Goal: Information Seeking & Learning: Learn about a topic

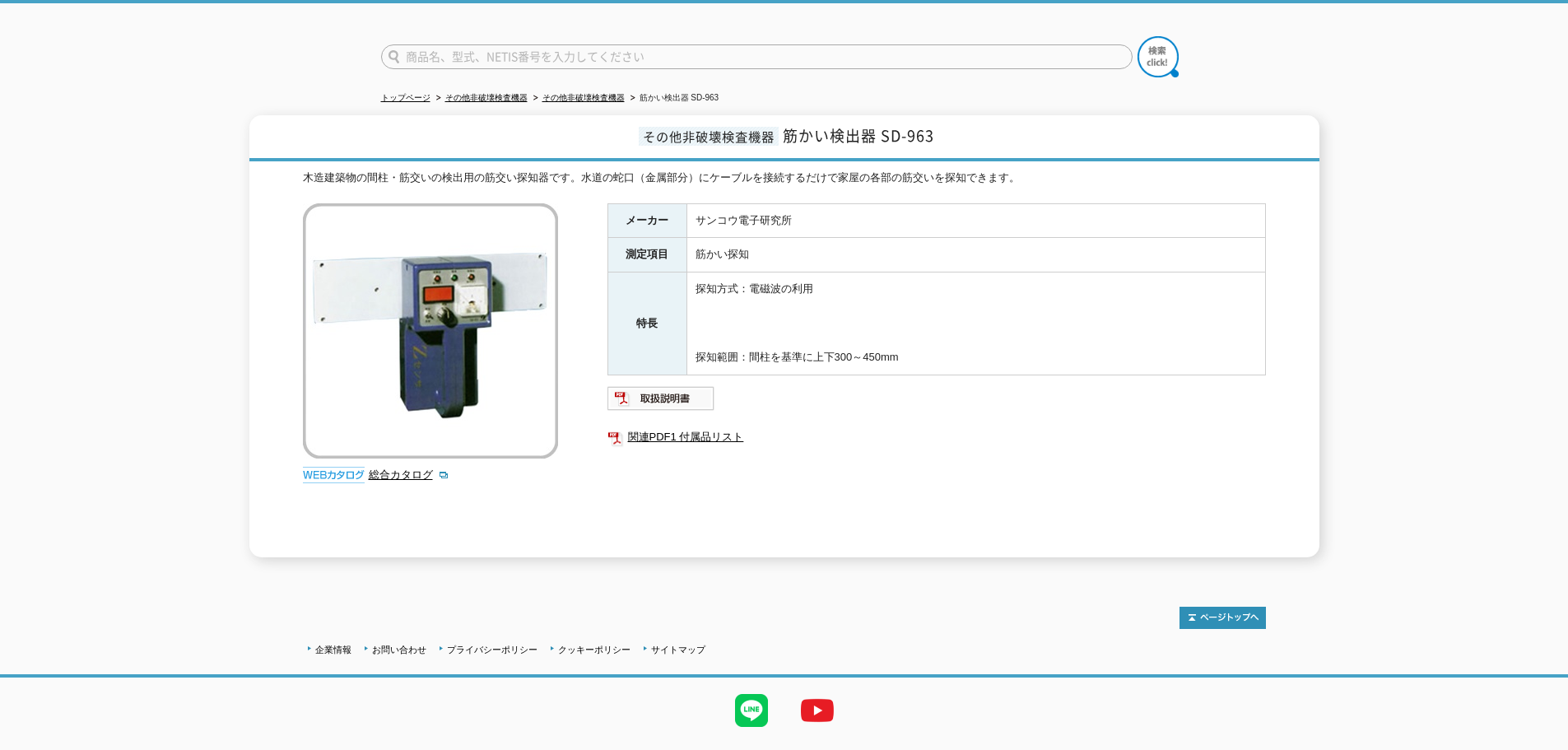
scroll to position [135, 0]
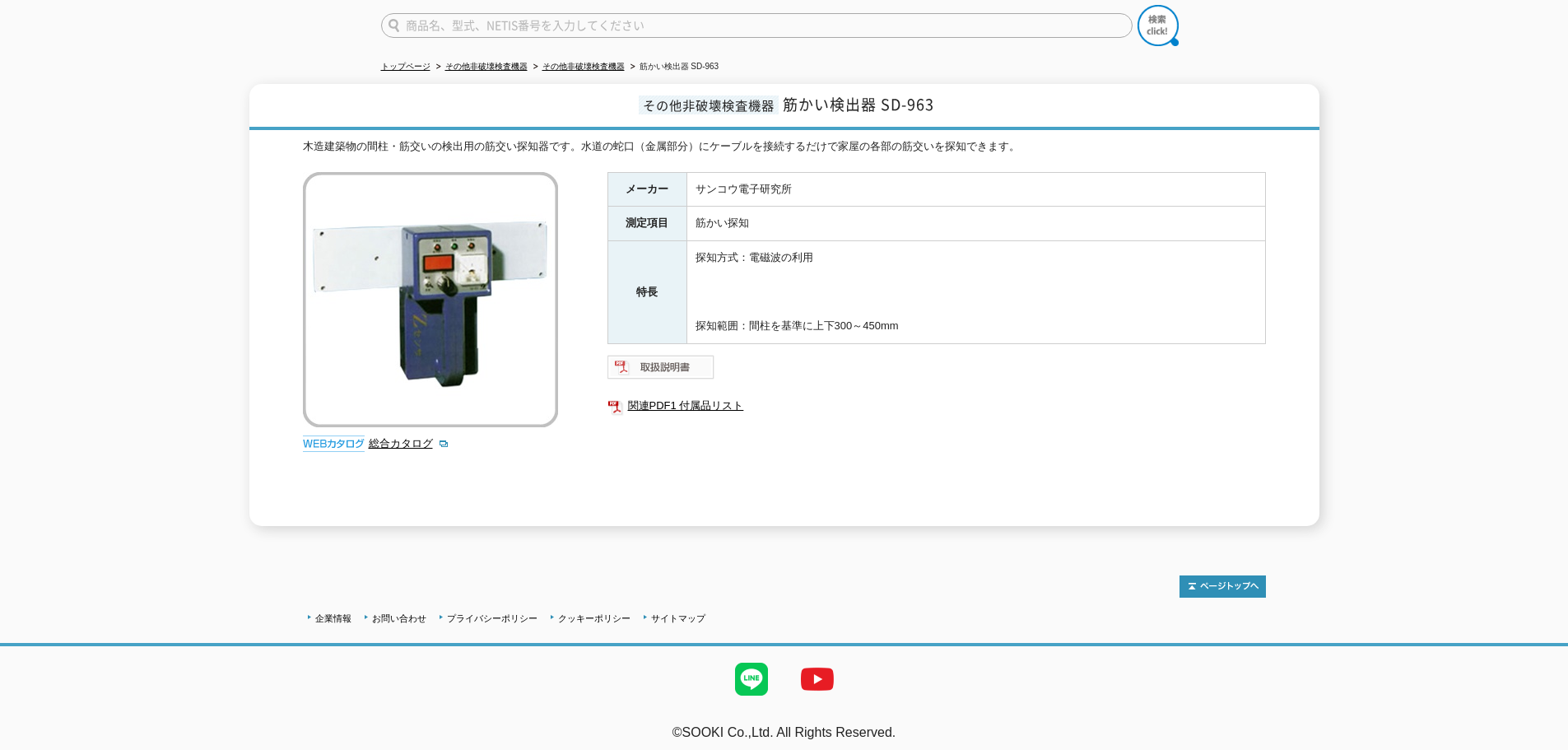
click at [686, 355] on img at bounding box center [661, 367] width 108 height 26
click at [674, 403] on link "関連PDF1 付属品リスト" at bounding box center [936, 405] width 659 height 21
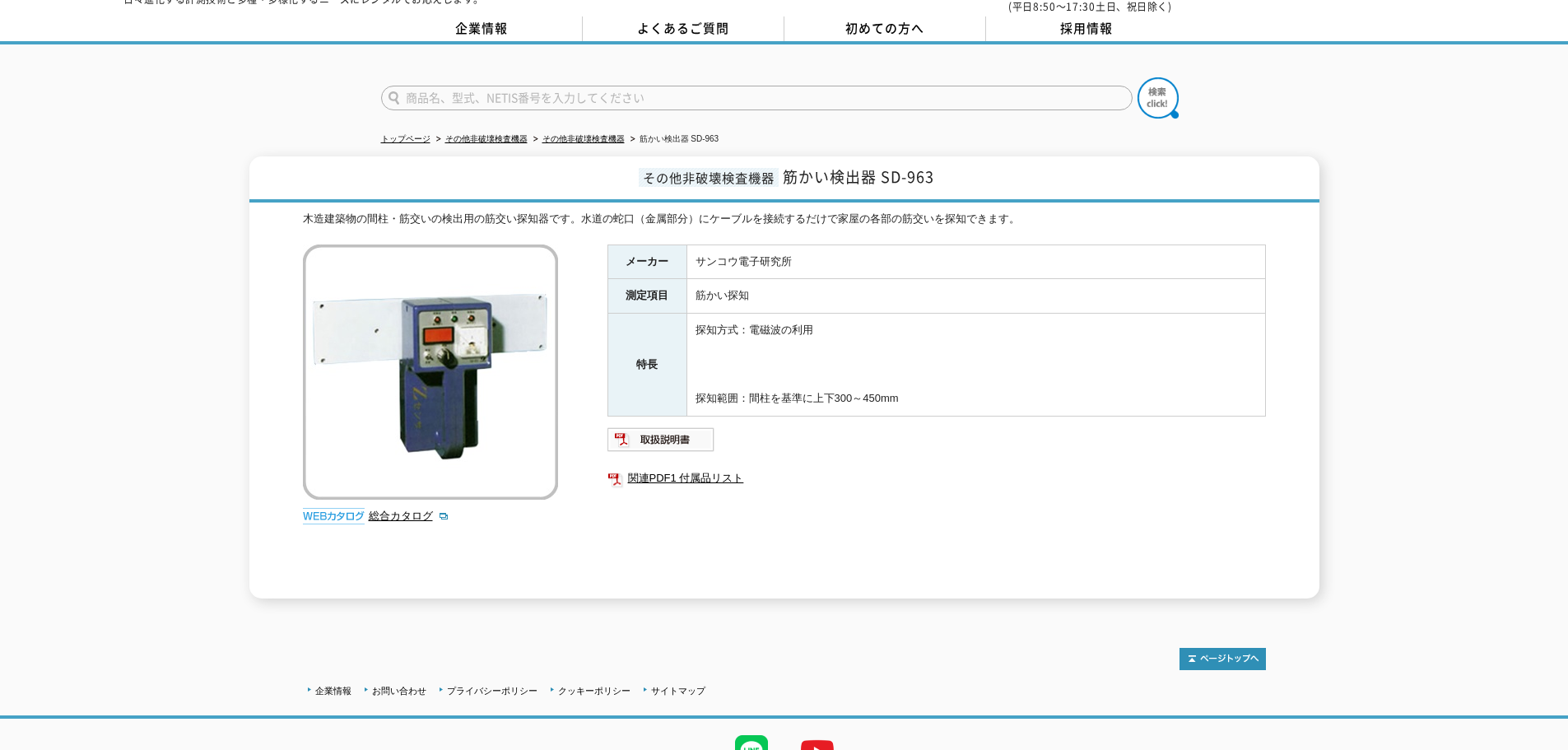
scroll to position [0, 0]
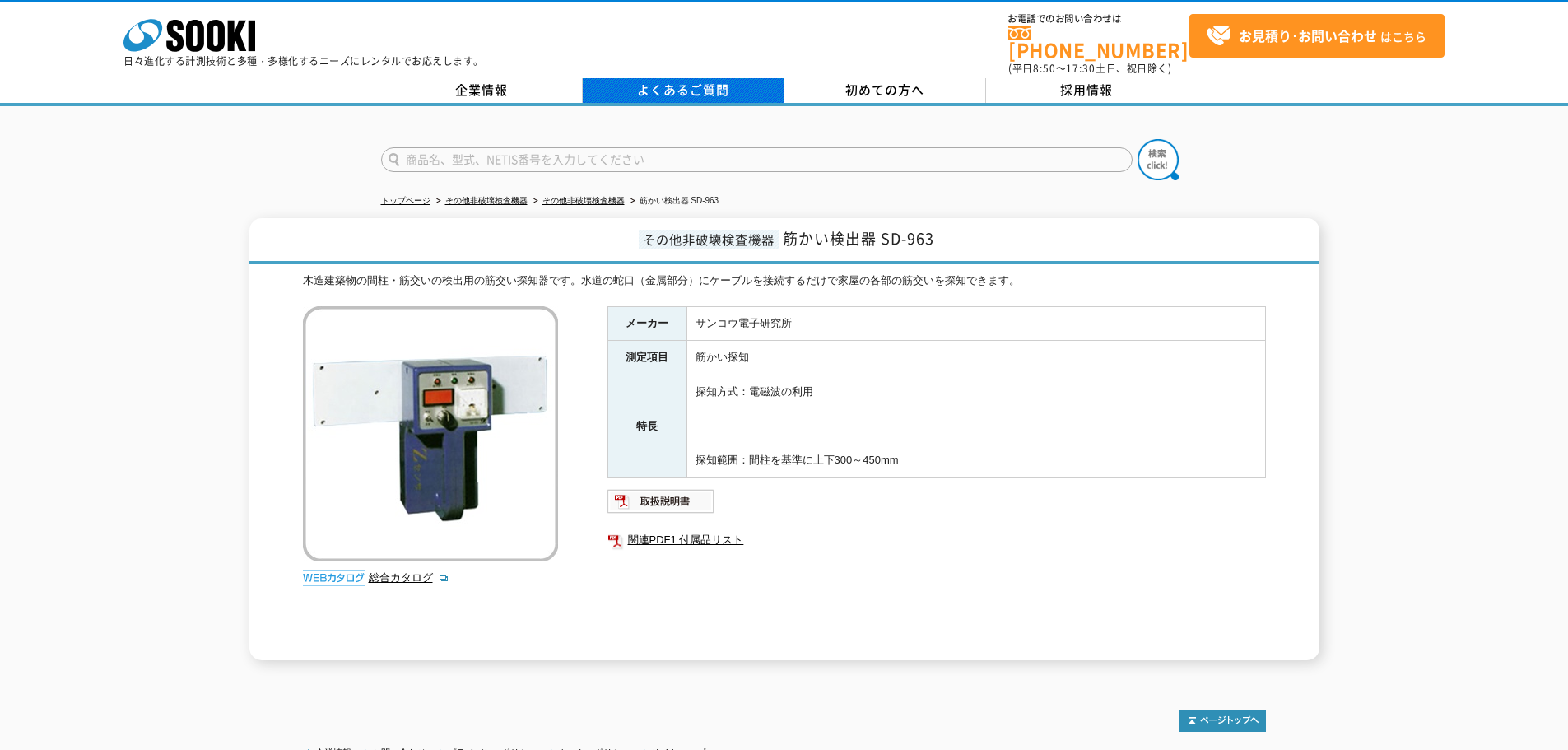
click at [687, 78] on link "よくあるご質問" at bounding box center [684, 90] width 202 height 24
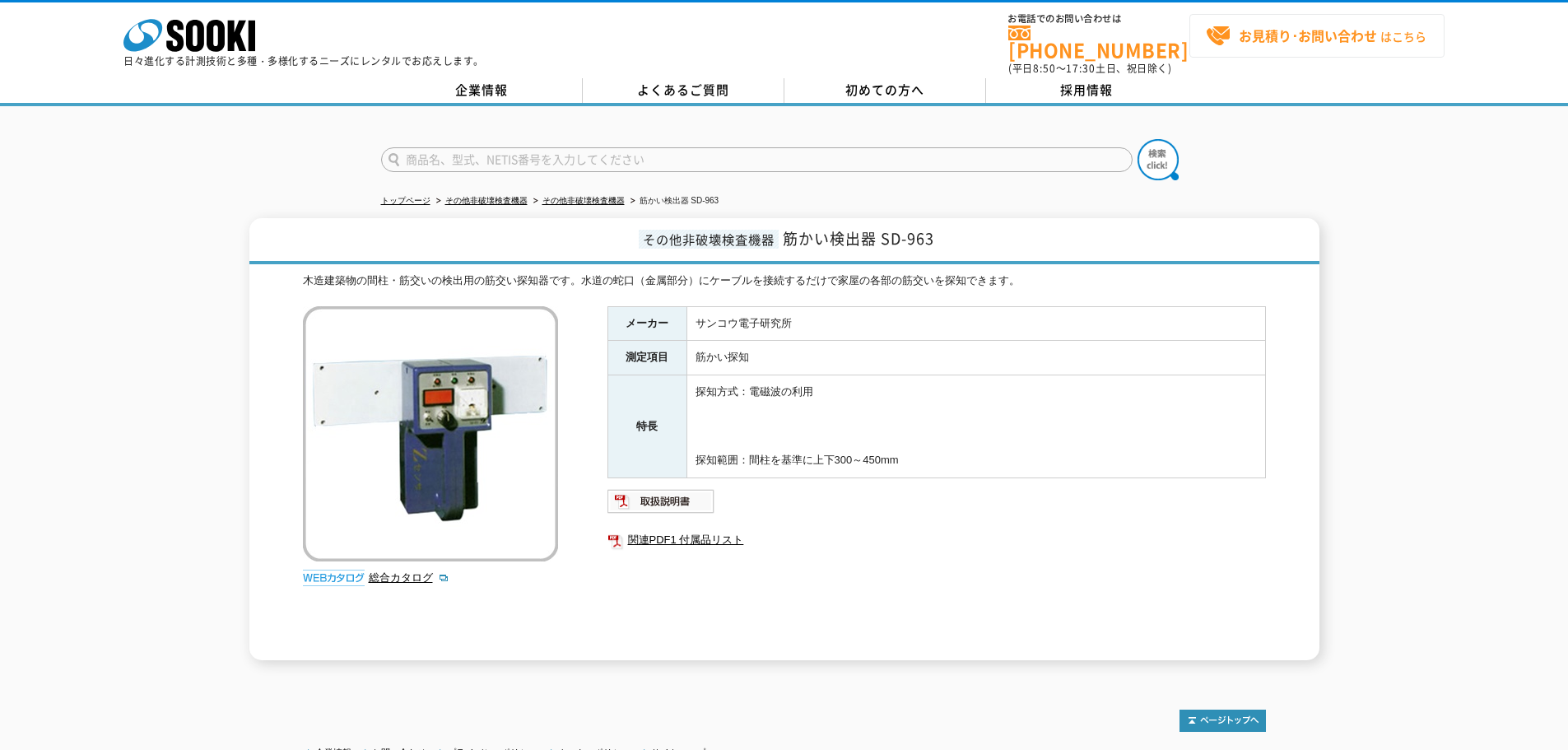
click at [1269, 36] on strong "お見積り･お問い合わせ" at bounding box center [1308, 34] width 138 height 19
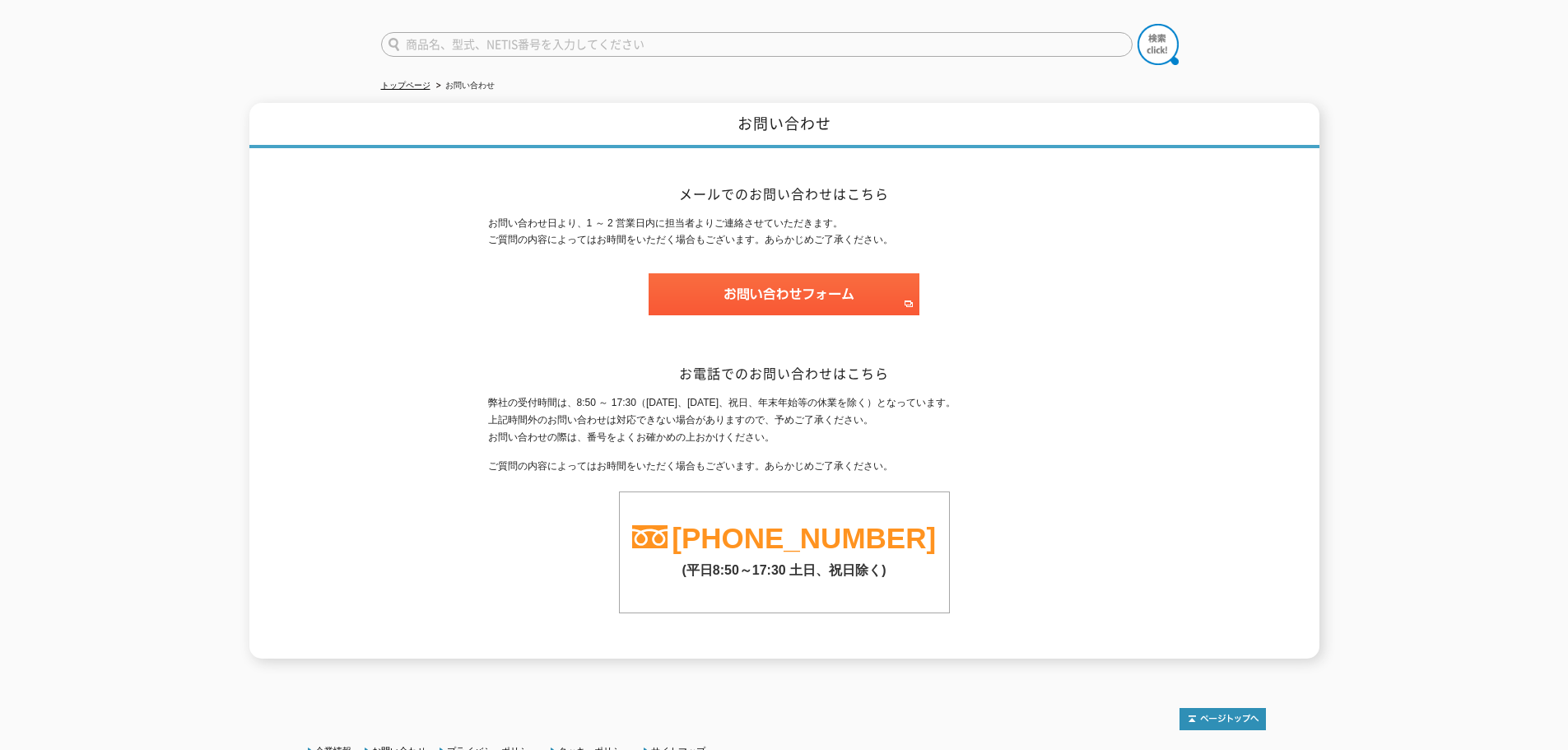
scroll to position [165, 0]
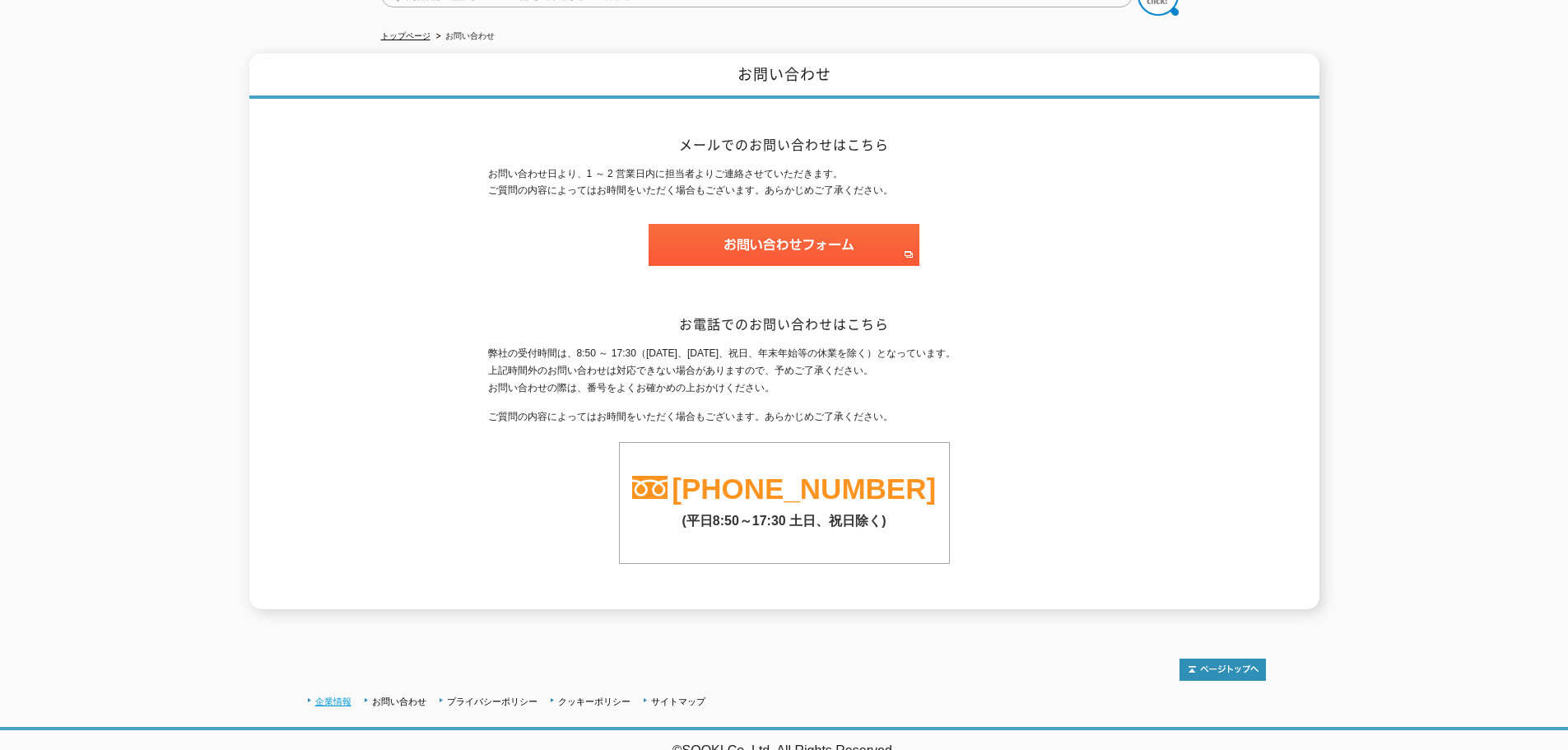
click at [334, 696] on link "企業情報" at bounding box center [333, 701] width 36 height 10
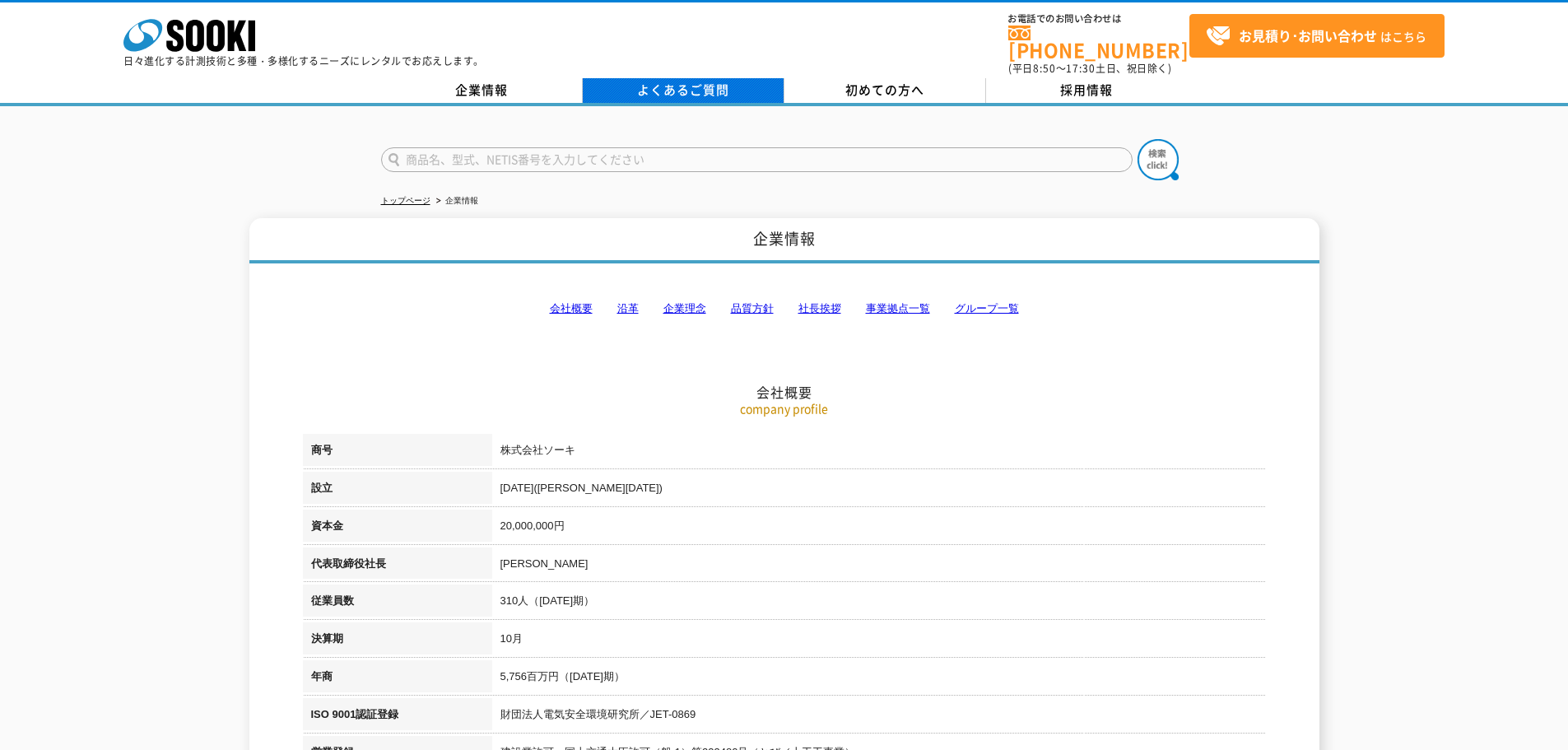
click at [689, 78] on link "よくあるご質問" at bounding box center [684, 90] width 202 height 24
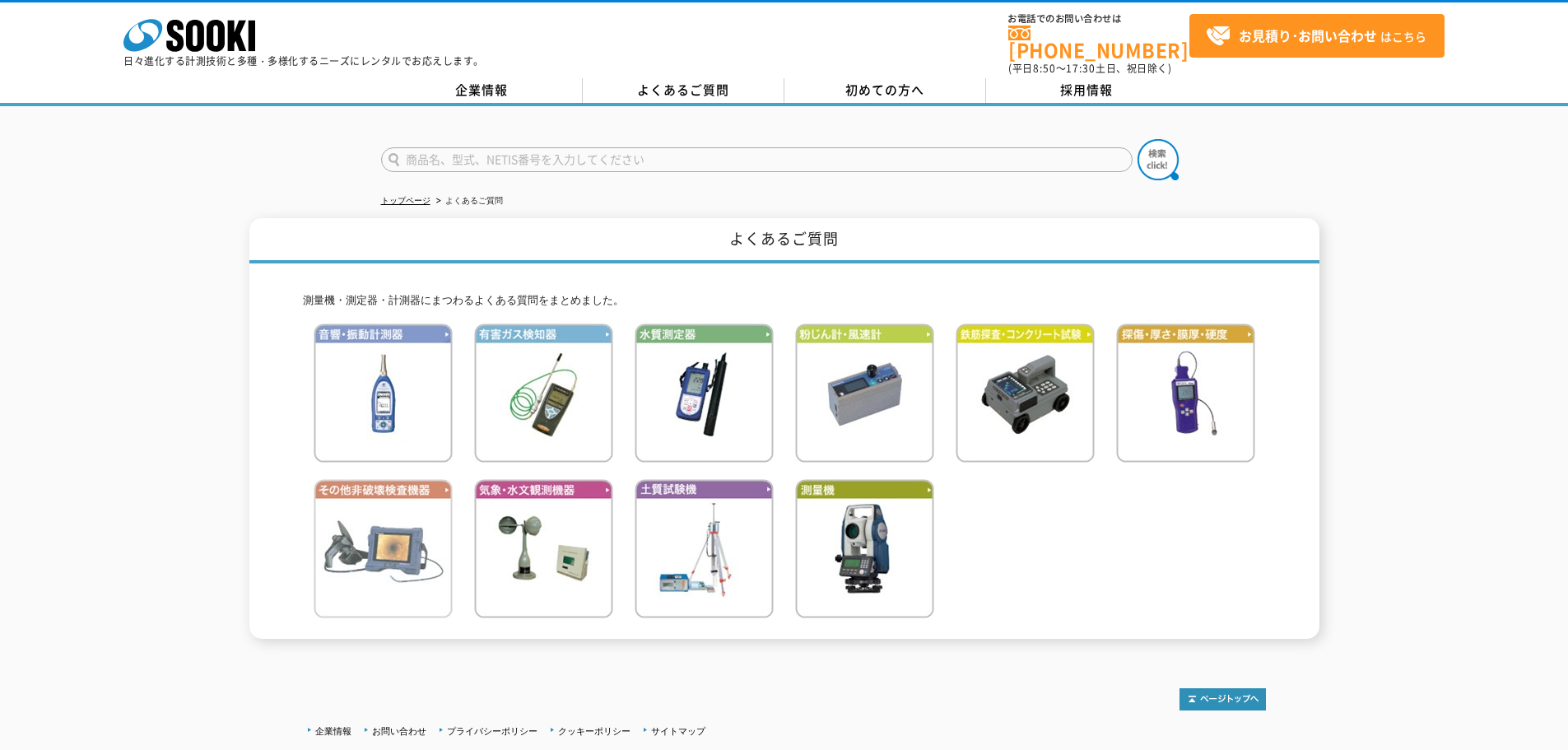
click at [370, 511] on img at bounding box center [383, 548] width 139 height 139
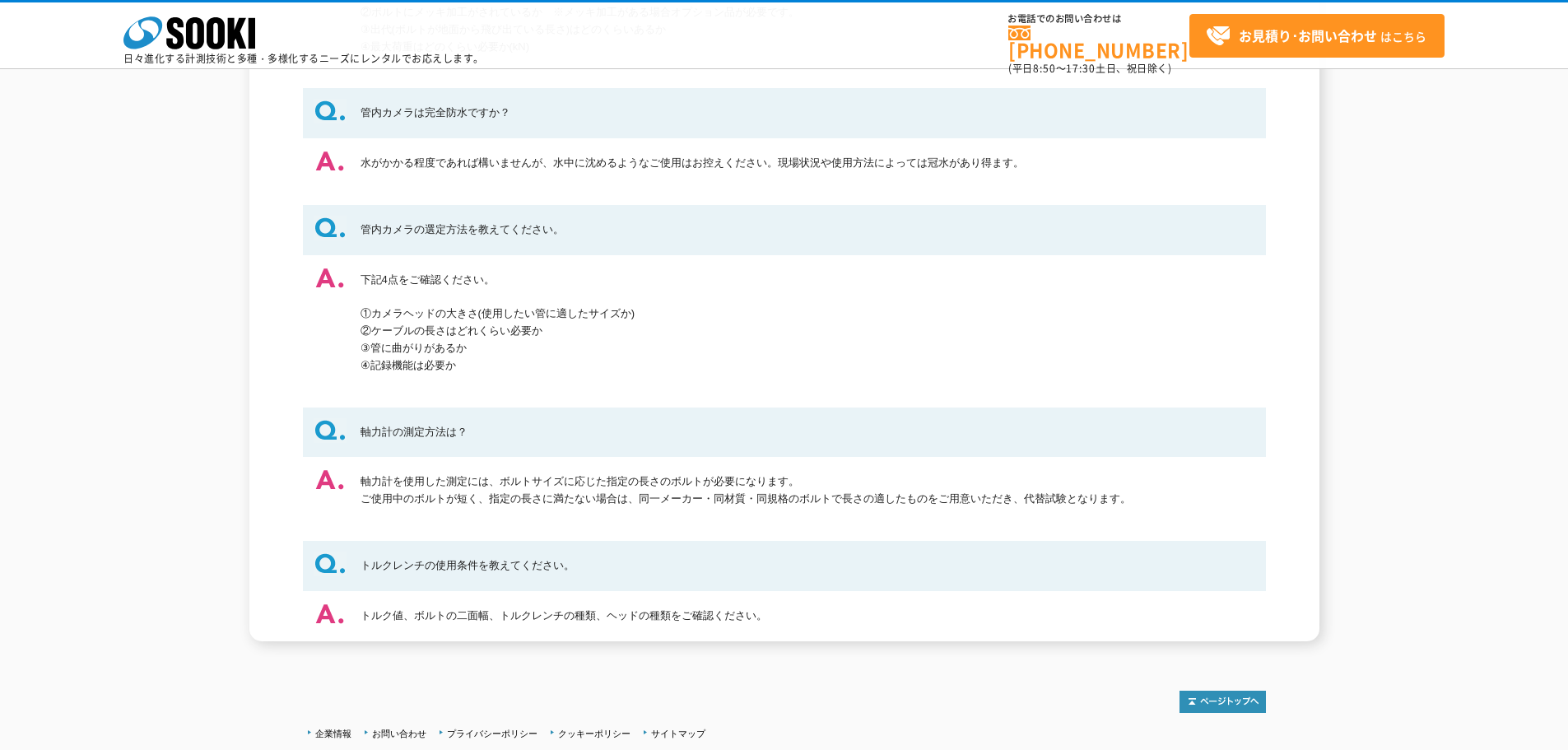
scroll to position [1152, 0]
